Goal: Browse casually: Explore the website without a specific task or goal

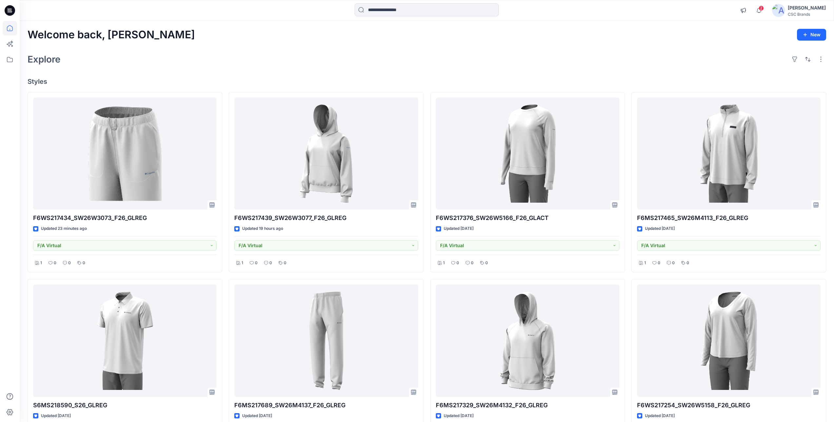
click at [183, 59] on div "Explore" at bounding box center [427, 59] width 799 height 16
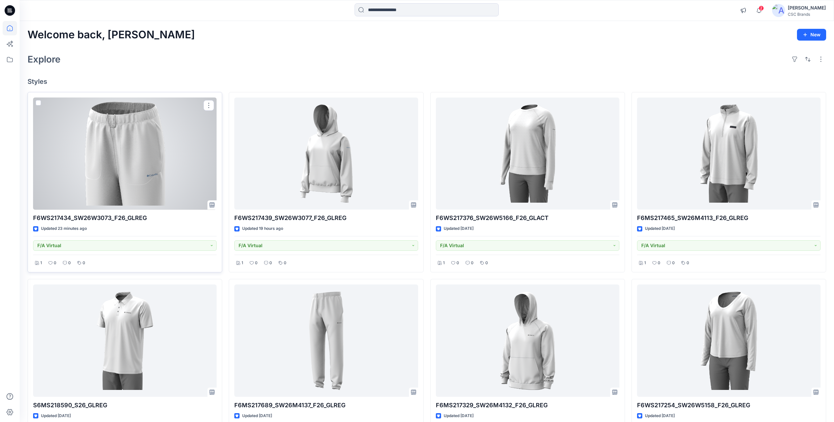
click at [140, 154] on div at bounding box center [124, 154] width 183 height 112
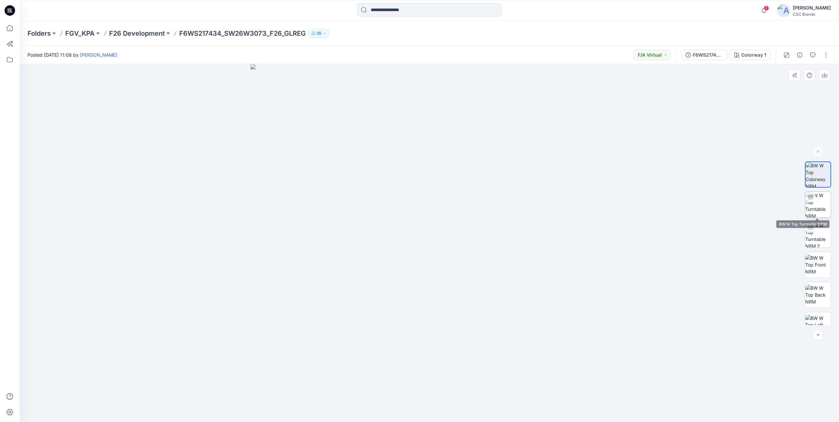
click at [817, 207] on img at bounding box center [818, 205] width 26 height 26
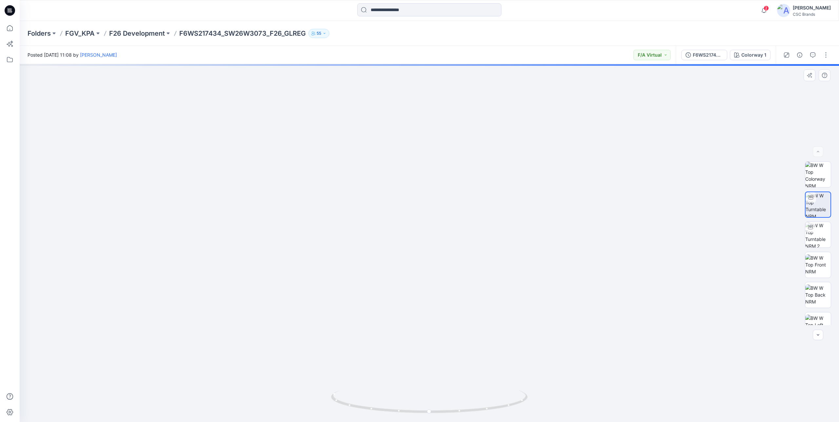
drag, startPoint x: 476, startPoint y: 386, endPoint x: 471, endPoint y: 80, distance: 306.1
click at [474, 70] on img at bounding box center [430, 33] width 780 height 780
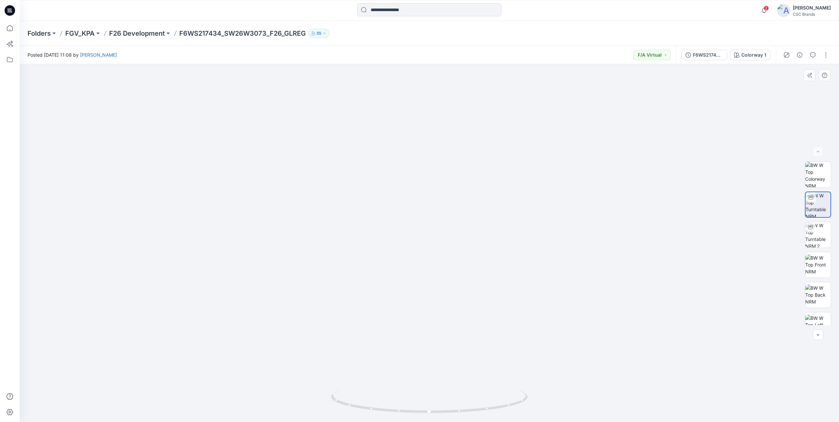
drag, startPoint x: 545, startPoint y: 320, endPoint x: 535, endPoint y: 78, distance: 242.4
click at [535, 78] on img at bounding box center [430, 33] width 780 height 780
drag, startPoint x: 483, startPoint y: 309, endPoint x: 505, endPoint y: 238, distance: 74.9
click at [496, 158] on img at bounding box center [430, 33] width 780 height 780
drag, startPoint x: 490, startPoint y: 382, endPoint x: 496, endPoint y: 319, distance: 62.6
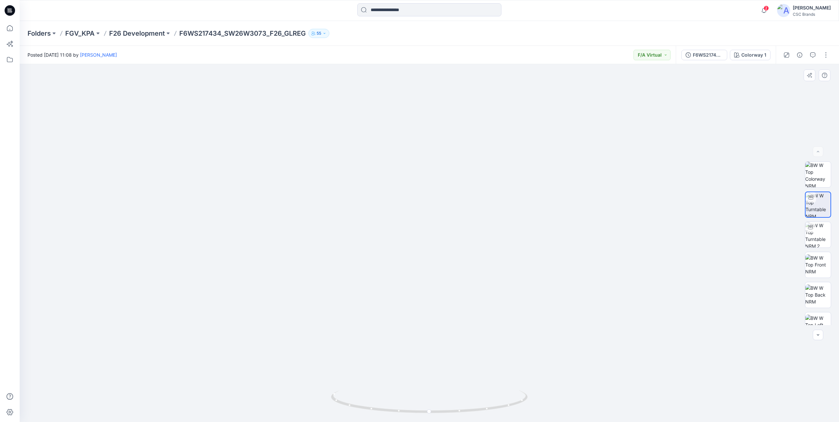
click at [497, 319] on img at bounding box center [430, 33] width 780 height 780
click at [13, 27] on icon at bounding box center [10, 28] width 14 height 14
